Goal: Task Accomplishment & Management: Manage account settings

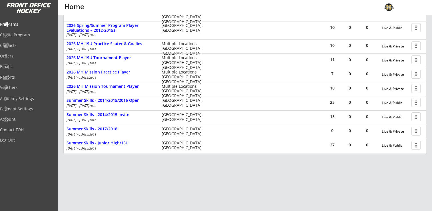
scroll to position [140, 0]
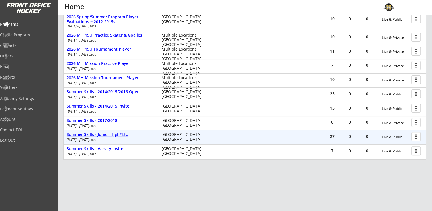
click at [108, 132] on div "Summer Skills - Junior High/15U" at bounding box center [110, 134] width 89 height 5
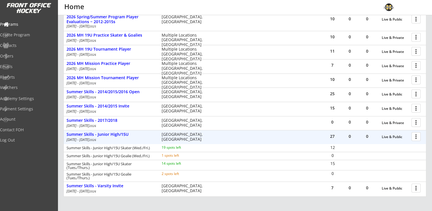
click at [416, 137] on div at bounding box center [417, 136] width 10 height 10
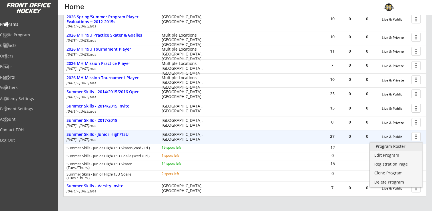
click at [393, 147] on div "Program Roster" at bounding box center [395, 146] width 41 height 4
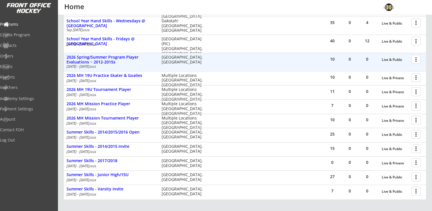
scroll to position [114, 0]
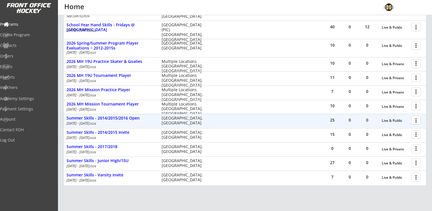
click at [418, 121] on div at bounding box center [417, 120] width 10 height 10
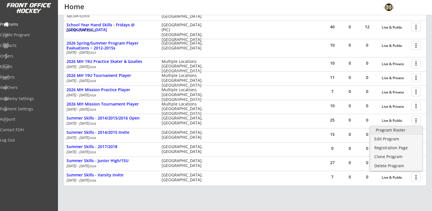
click at [397, 134] on link "Program Roster" at bounding box center [396, 130] width 52 height 9
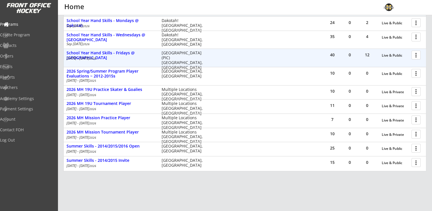
scroll to position [112, 0]
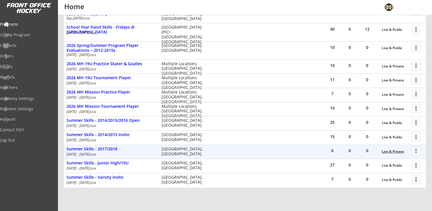
click at [396, 151] on div "Live & Private" at bounding box center [394, 151] width 27 height 4
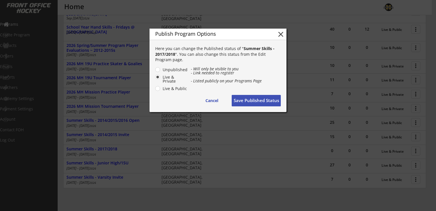
click at [161, 69] on label "Unpublished" at bounding box center [174, 70] width 27 height 4
click at [155, 69] on input "Unpublished" at bounding box center [153, 70] width 4 height 4
radio input "true"
drag, startPoint x: 256, startPoint y: 101, endPoint x: 261, endPoint y: 101, distance: 5.7
click at [256, 101] on button "Save Published Status" at bounding box center [256, 100] width 49 height 11
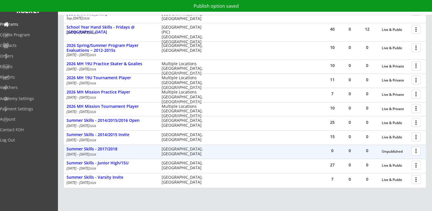
click at [417, 149] on div at bounding box center [417, 151] width 10 height 10
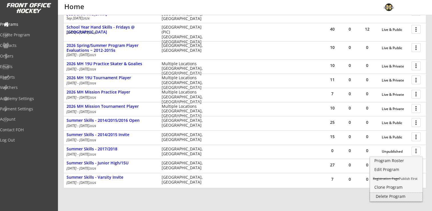
click at [395, 194] on div "Delete Program" at bounding box center [395, 196] width 41 height 4
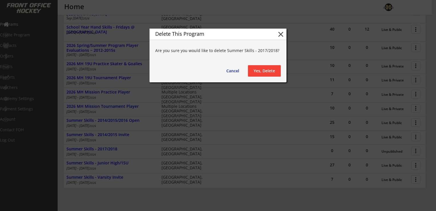
click at [262, 71] on button "Yes, Delete" at bounding box center [264, 70] width 33 height 11
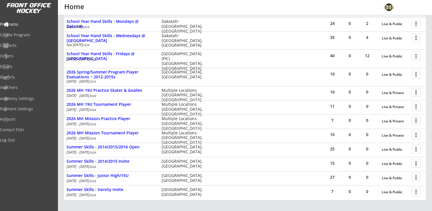
scroll to position [55, 0]
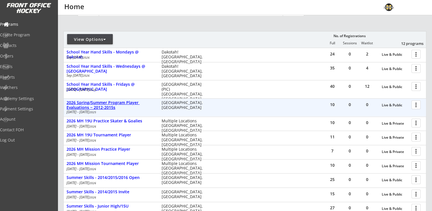
click at [110, 107] on div "2026 Spring/Summer Program Player Evaluations ~ 2012-2015s" at bounding box center [110, 105] width 89 height 10
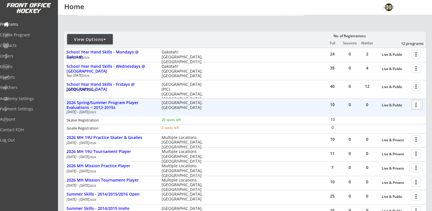
click at [417, 103] on div at bounding box center [417, 104] width 10 height 10
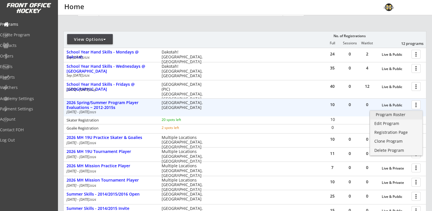
drag, startPoint x: 399, startPoint y: 113, endPoint x: 407, endPoint y: 116, distance: 9.1
click at [399, 113] on div "Program Roster" at bounding box center [395, 114] width 41 height 4
